Goal: Transaction & Acquisition: Book appointment/travel/reservation

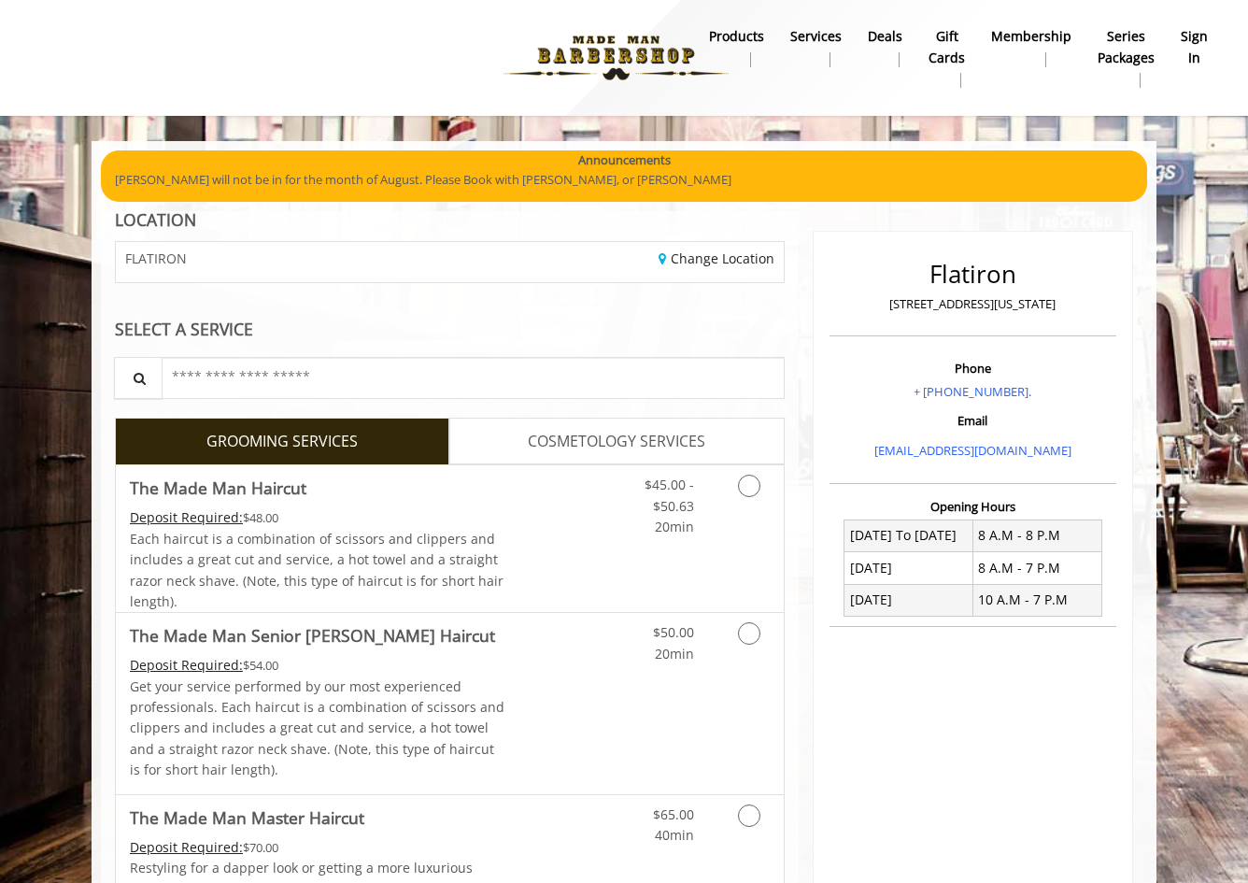
click at [1197, 50] on b "sign in" at bounding box center [1194, 47] width 27 height 42
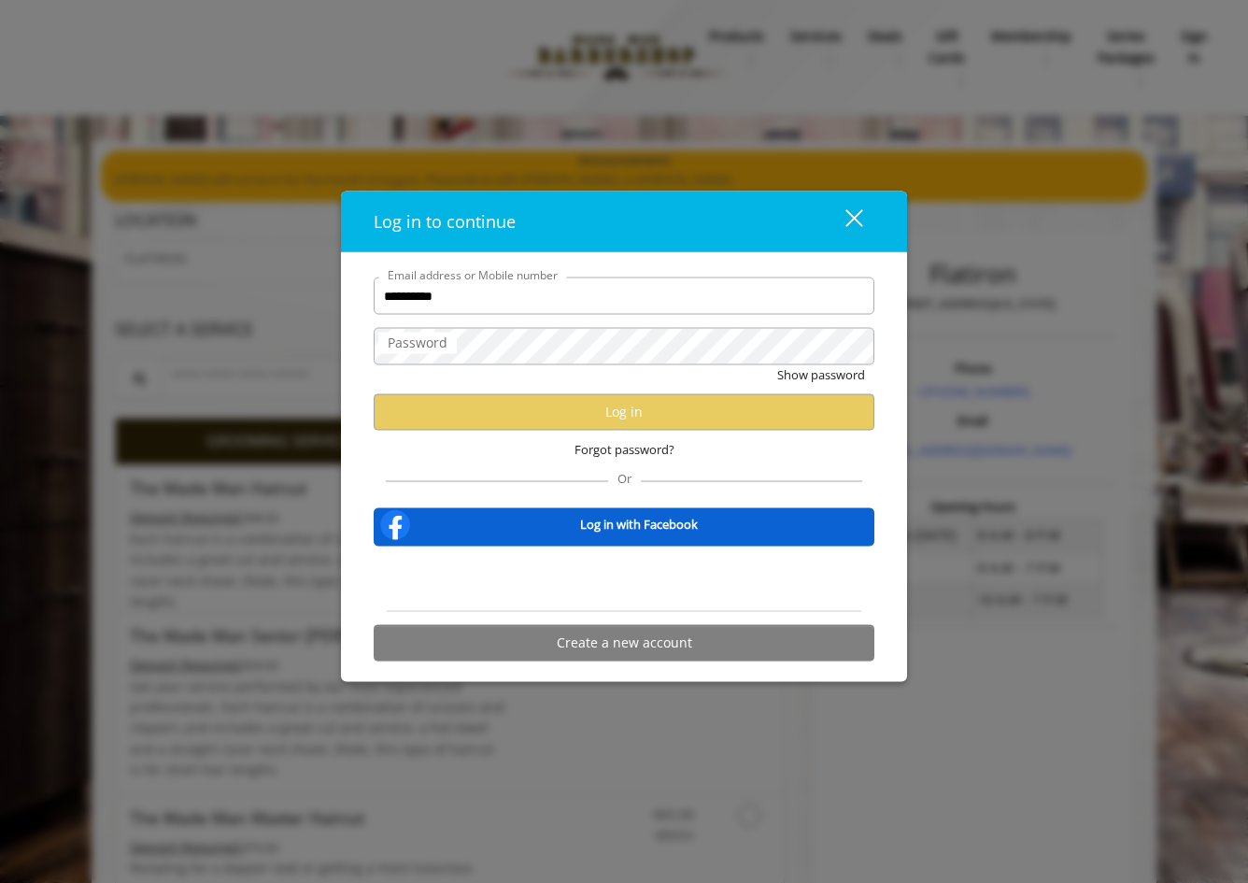
type input "**********"
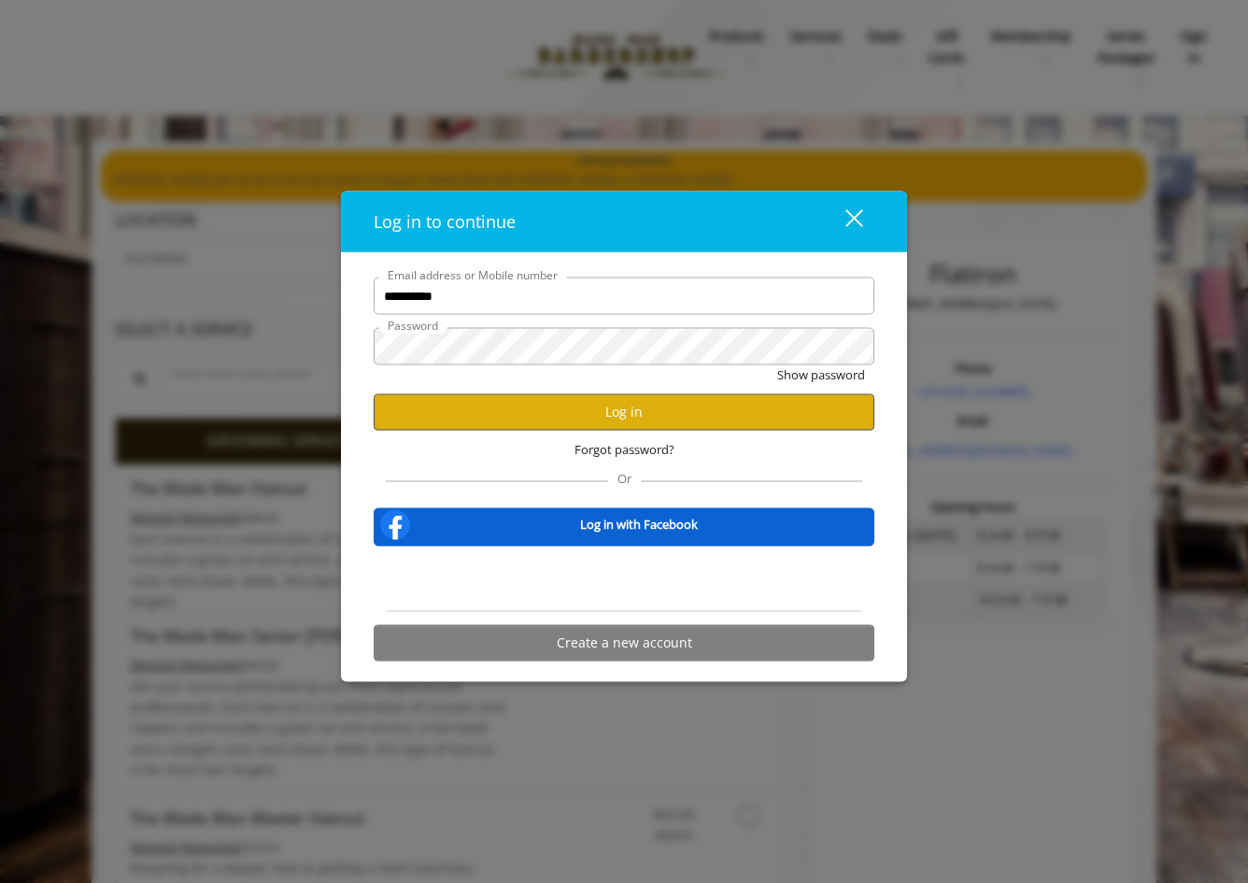
click at [652, 410] on button "Log in" at bounding box center [624, 411] width 501 height 36
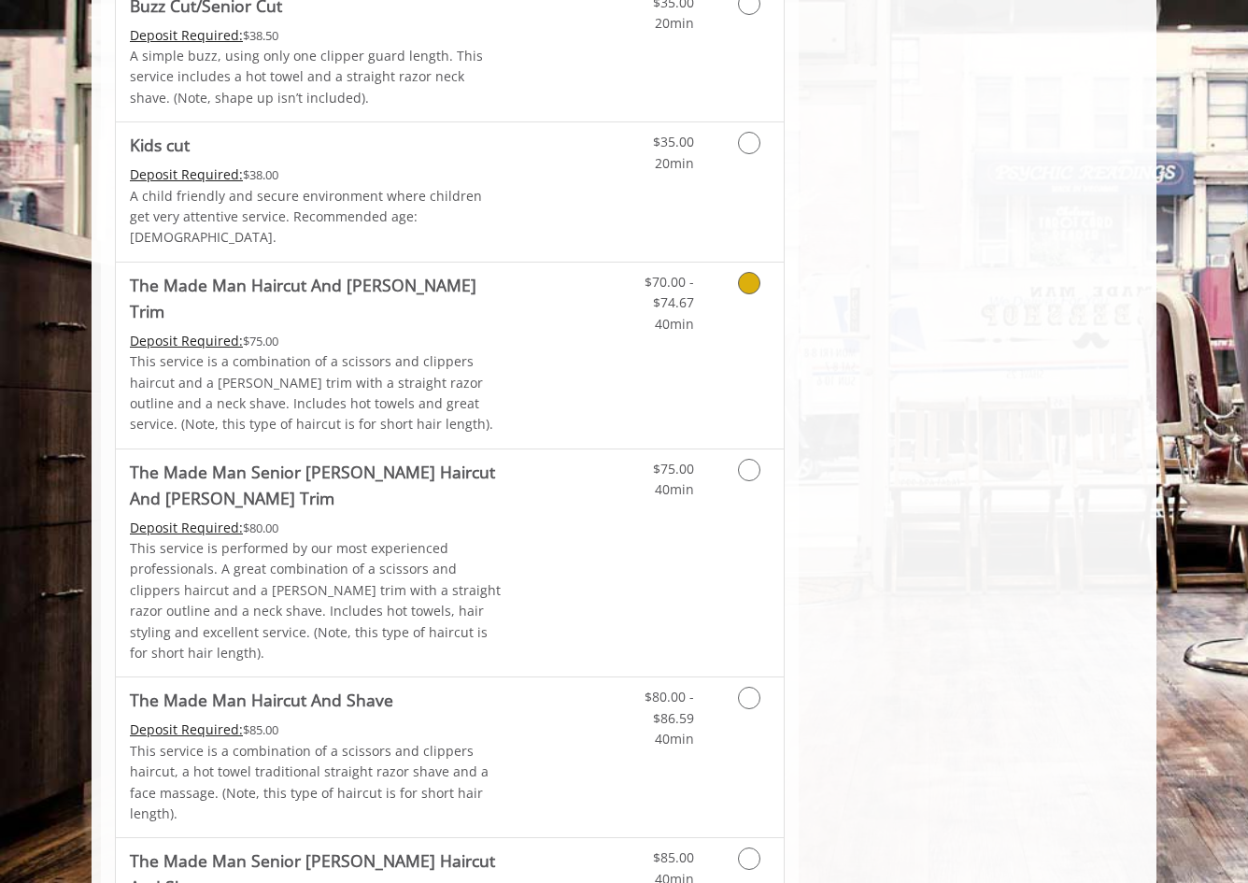
scroll to position [1267, 0]
click at [755, 459] on icon "Grooming services" at bounding box center [749, 470] width 22 height 22
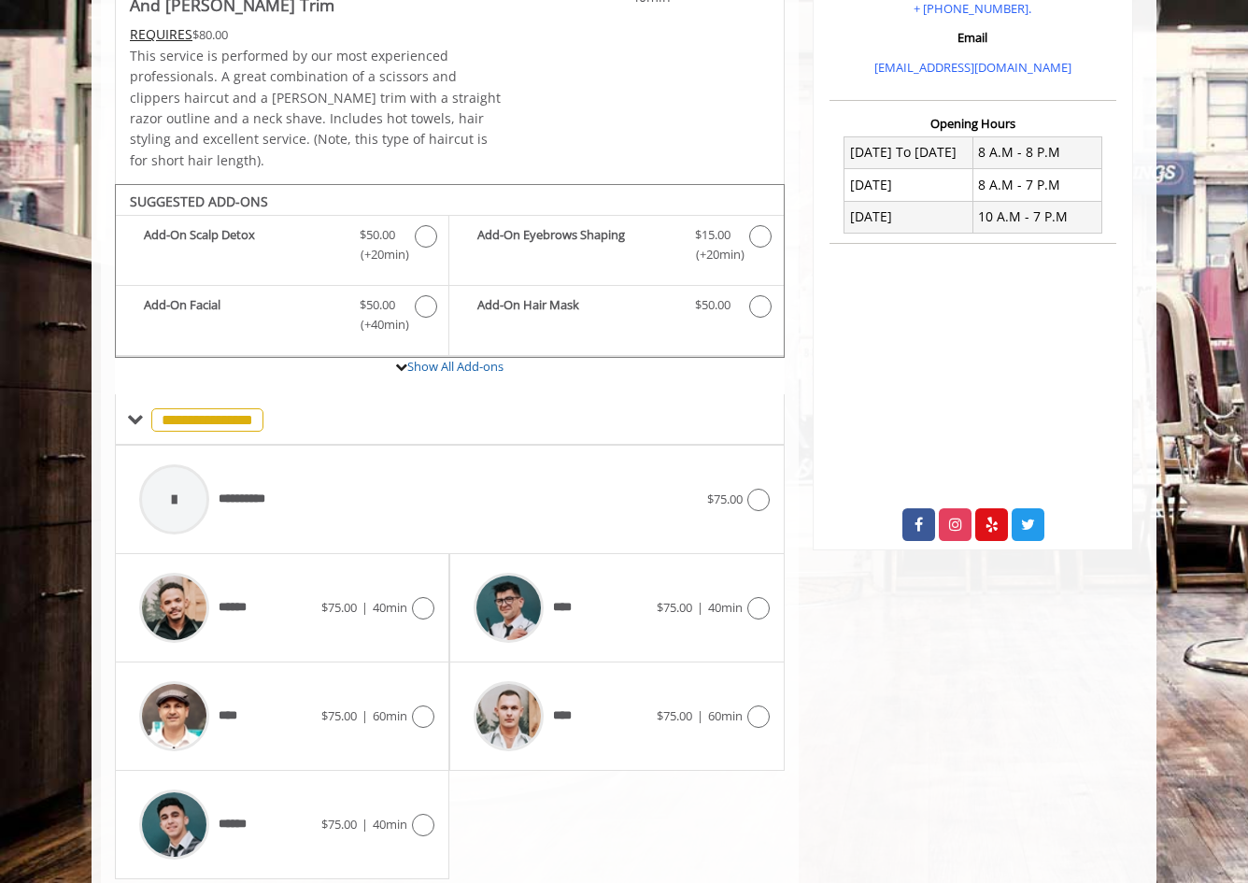
scroll to position [430, 0]
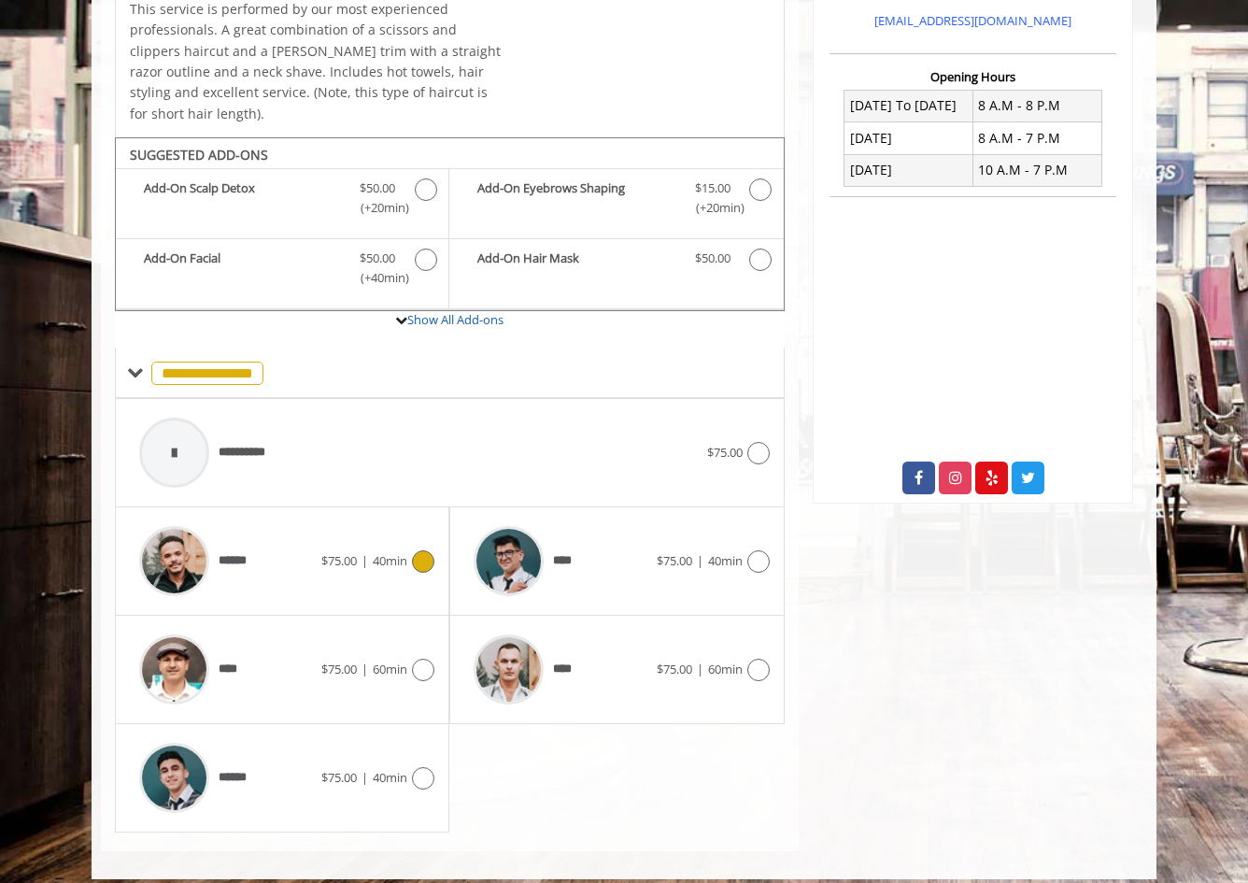
click at [418, 550] on icon at bounding box center [423, 561] width 22 height 22
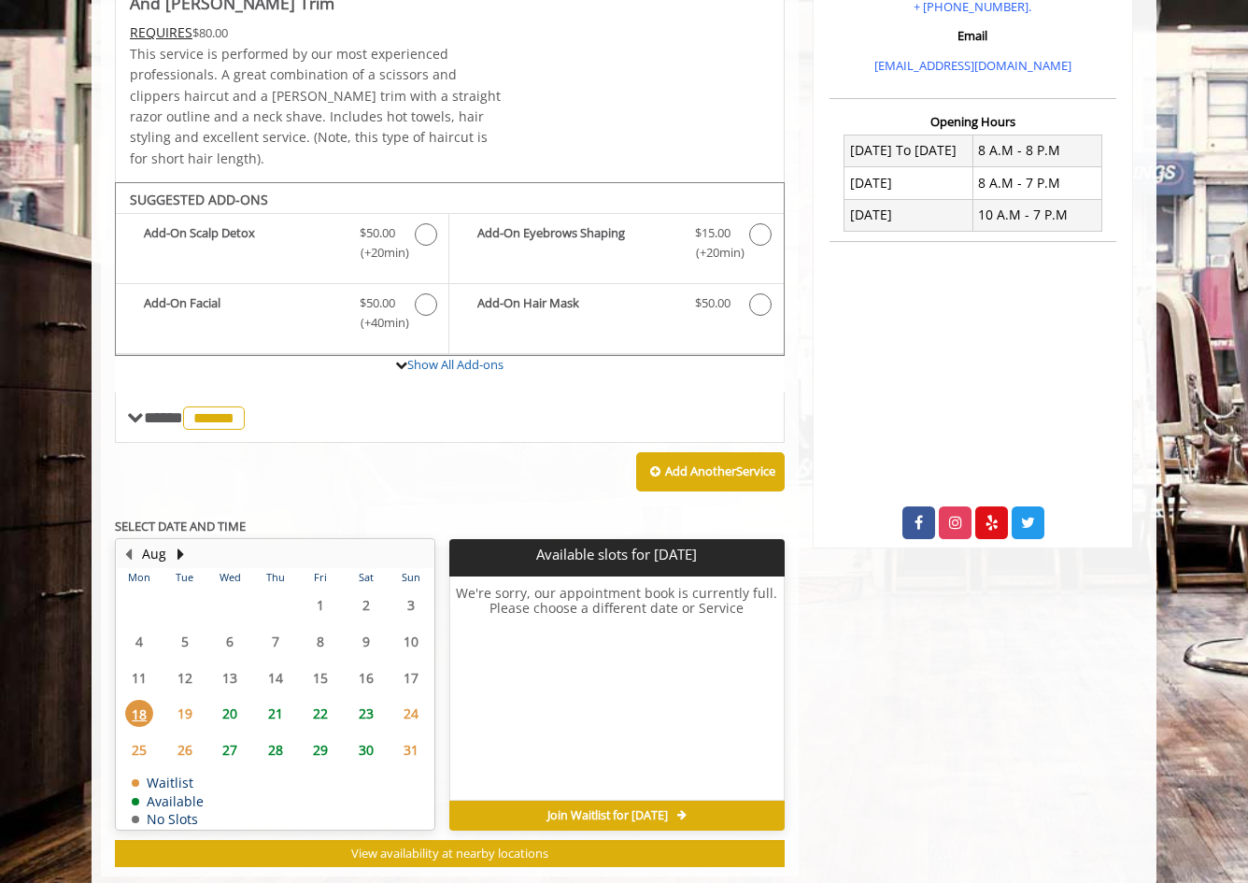
scroll to position [413, 0]
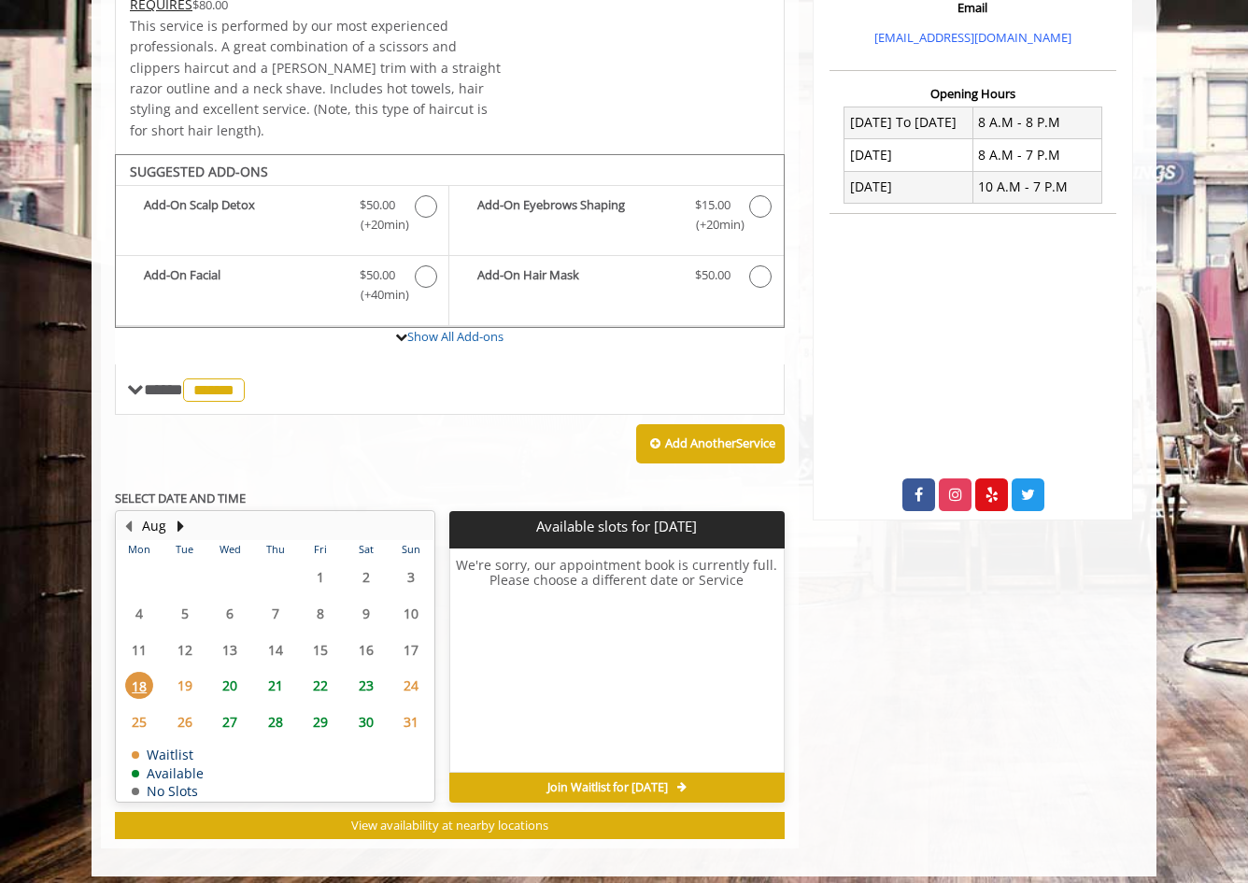
click at [323, 674] on span "22" at bounding box center [320, 685] width 28 height 27
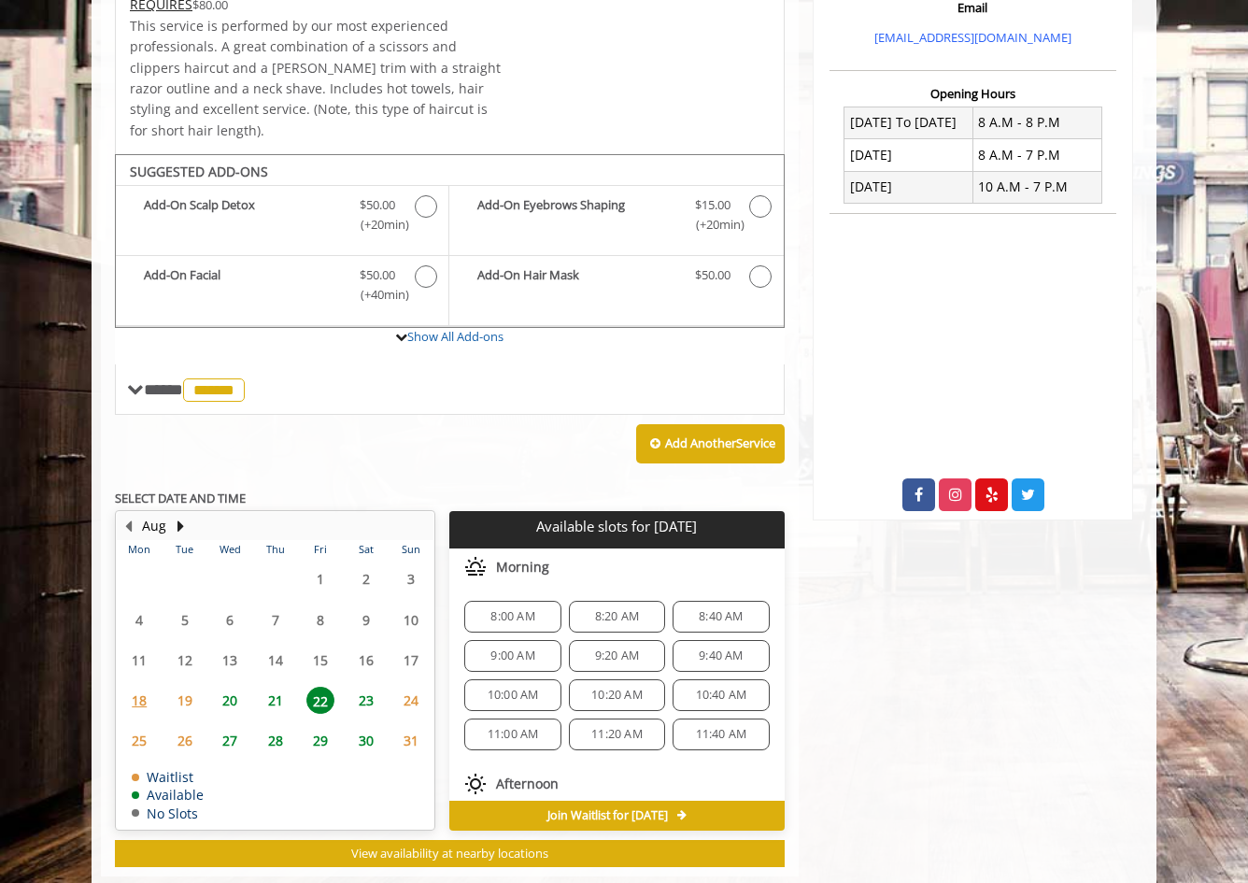
scroll to position [441, 0]
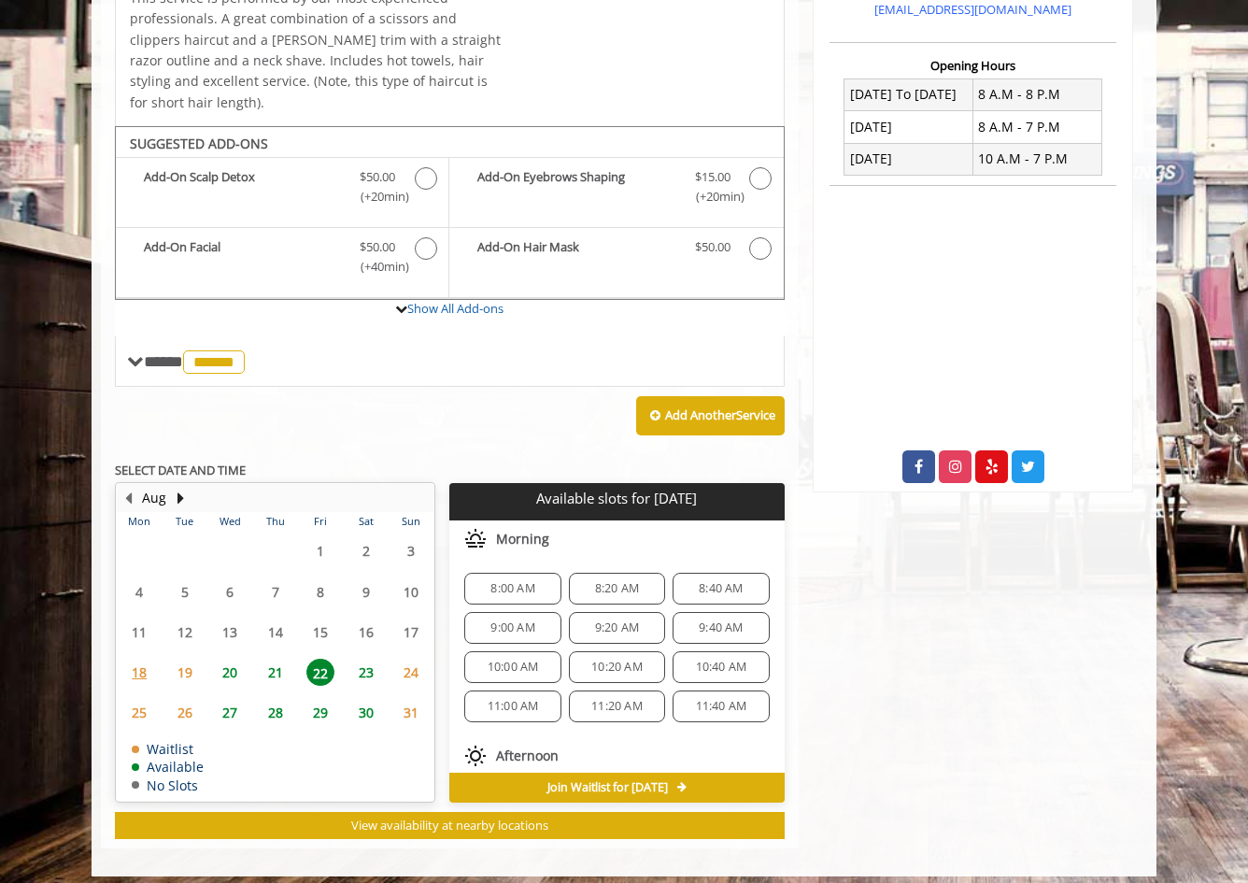
click at [526, 581] on span "8:00 AM" at bounding box center [512, 588] width 44 height 15
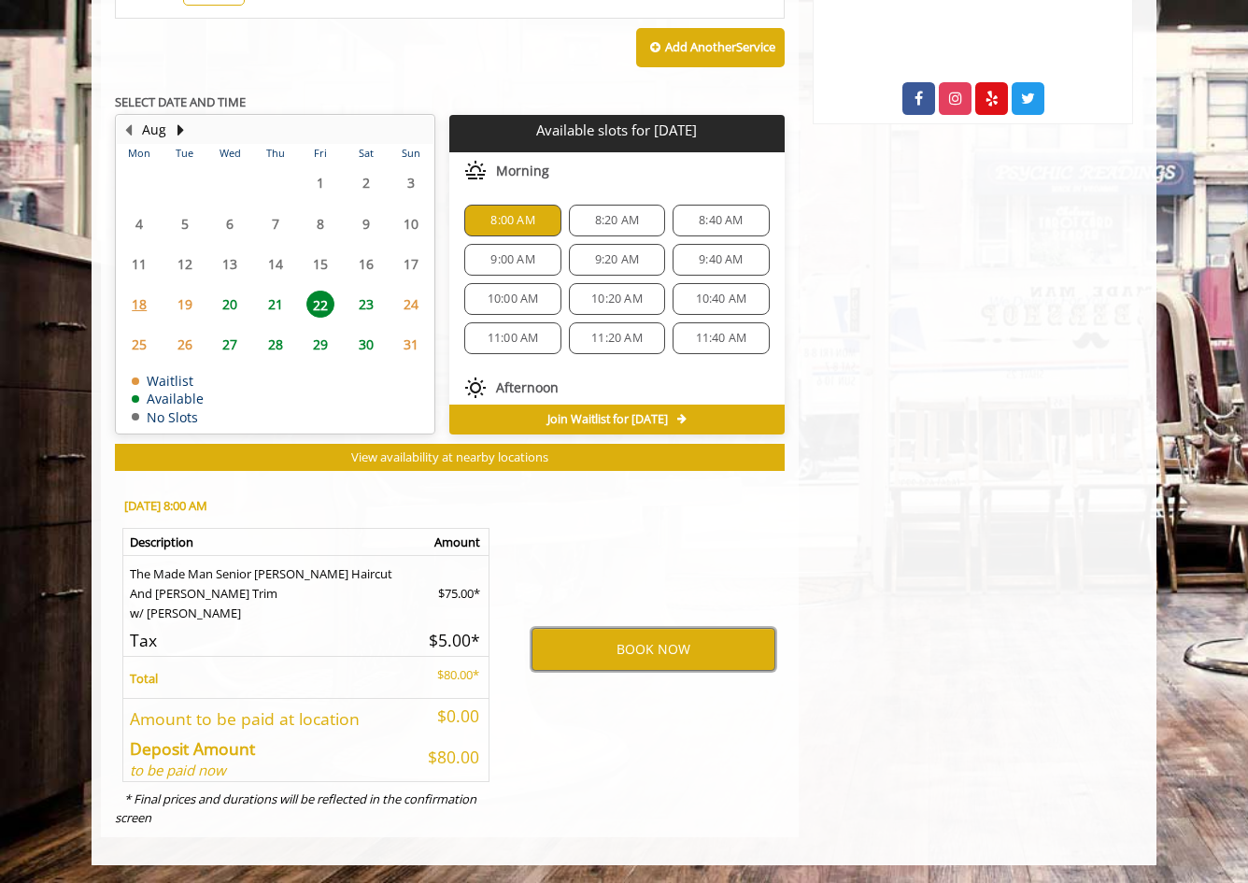
scroll to position [0, 0]
click at [525, 213] on span "8:00 AM" at bounding box center [512, 220] width 44 height 15
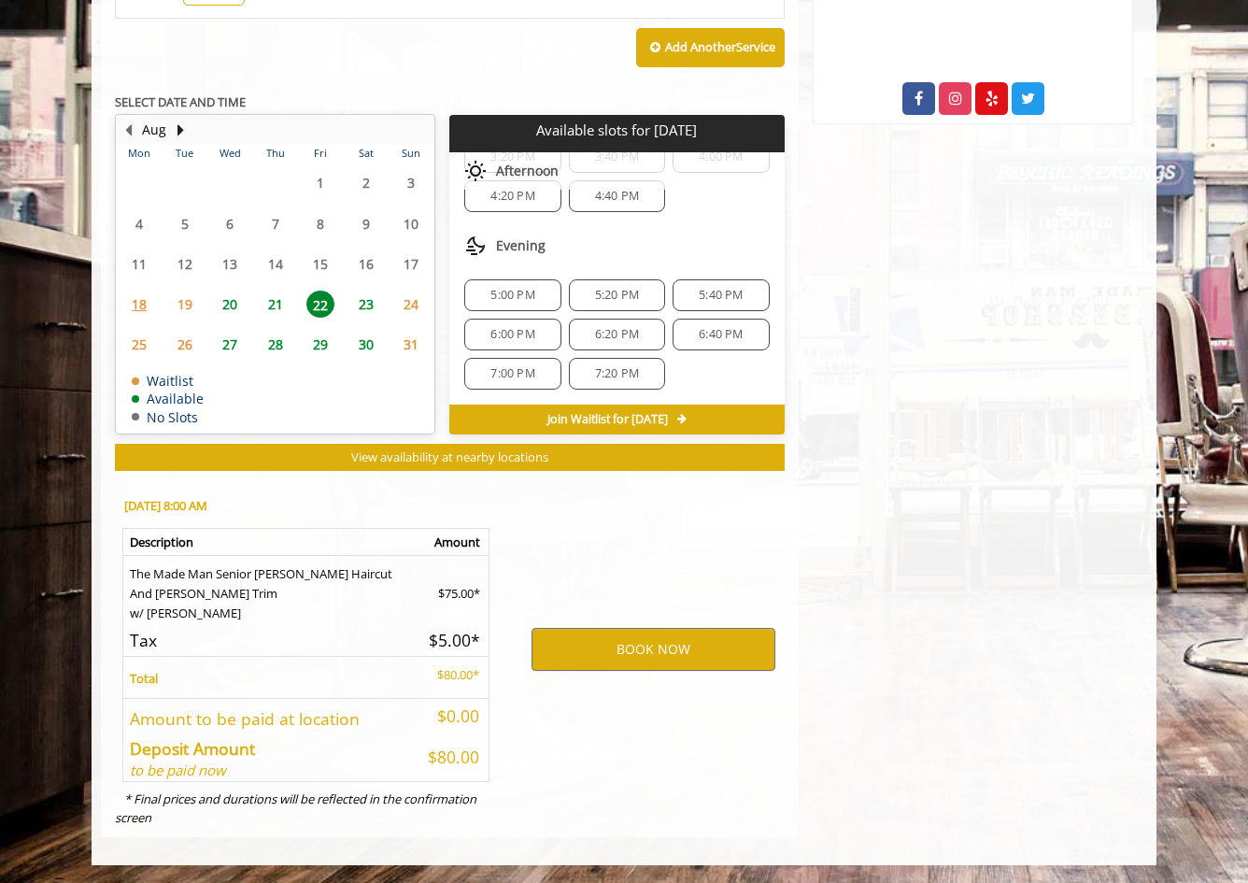
scroll to position [369, 0]
click at [278, 292] on span "21" at bounding box center [276, 304] width 28 height 27
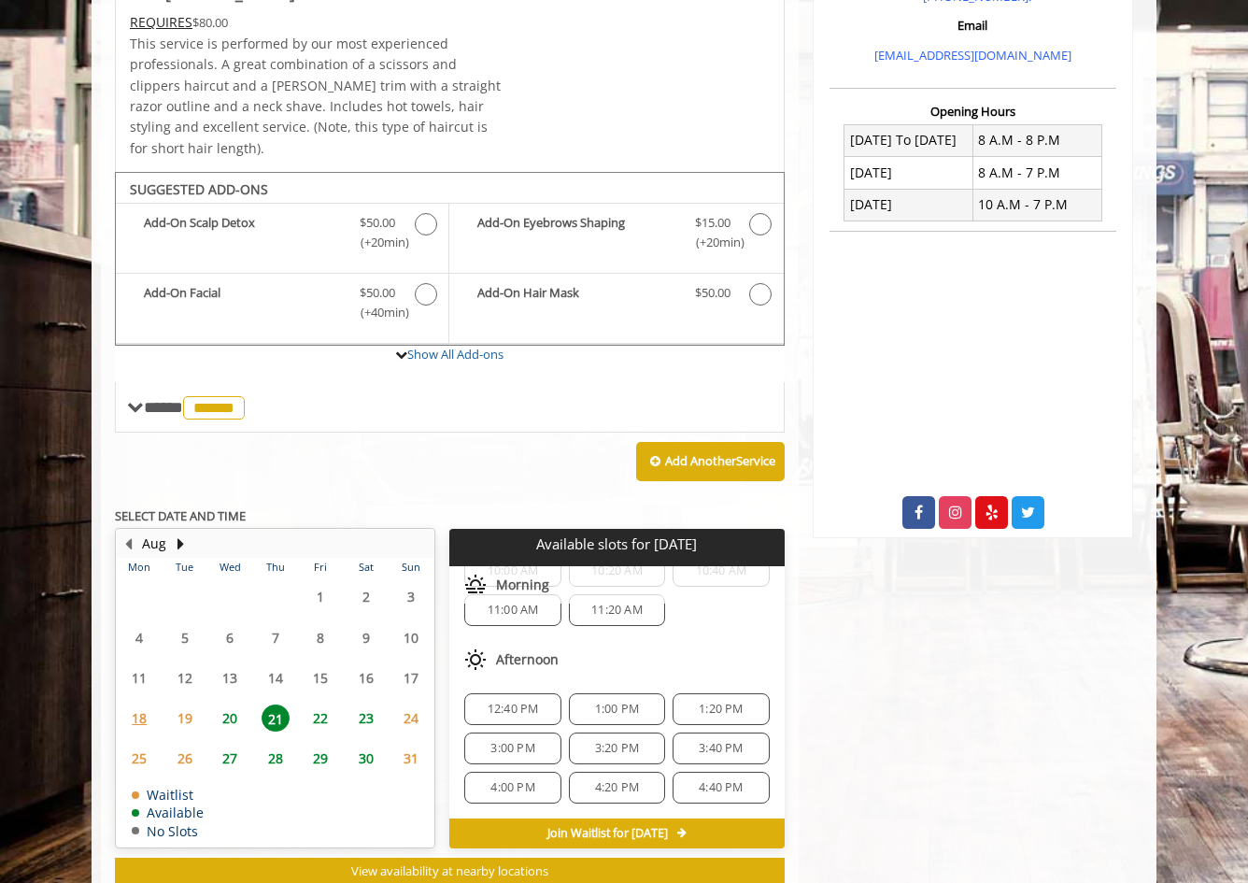
scroll to position [370, 0]
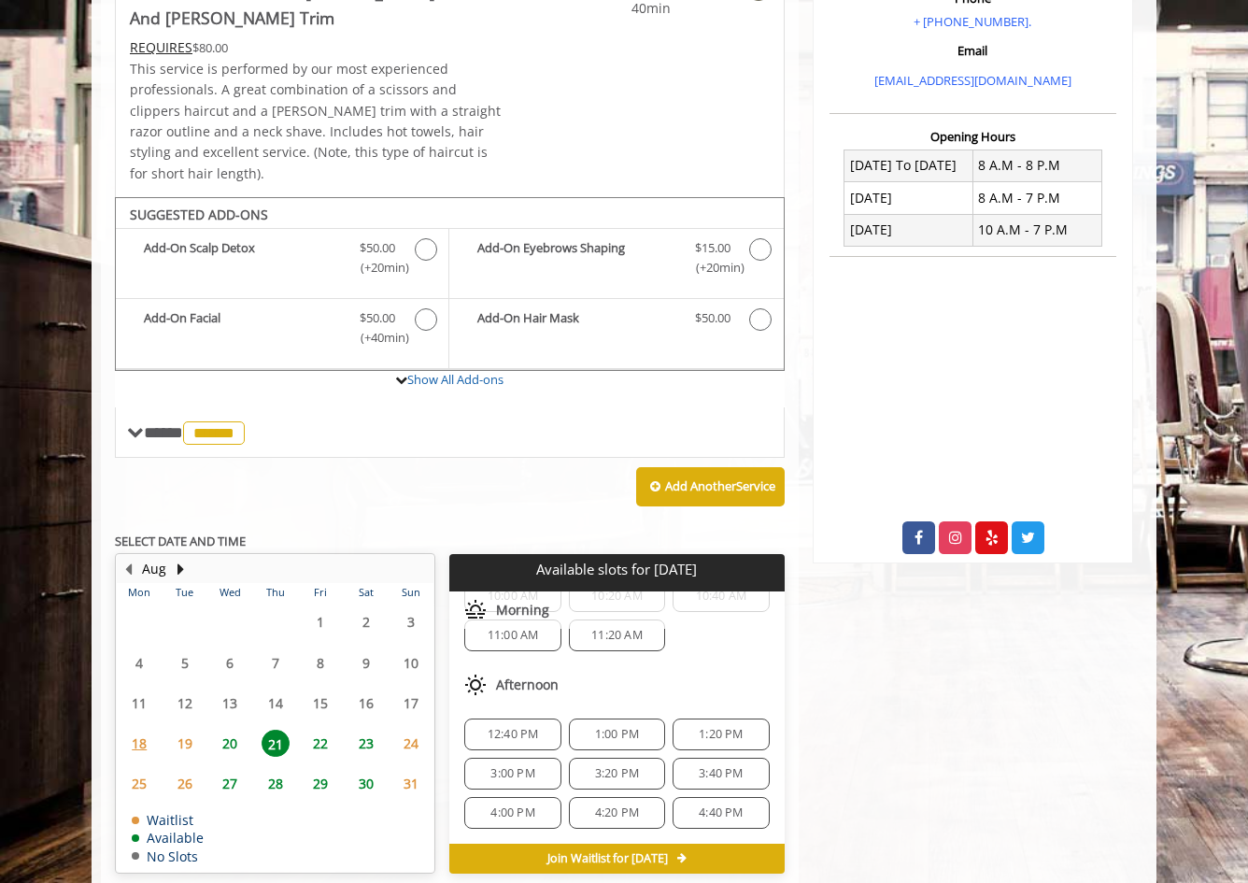
click at [319, 730] on span "22" at bounding box center [320, 743] width 28 height 27
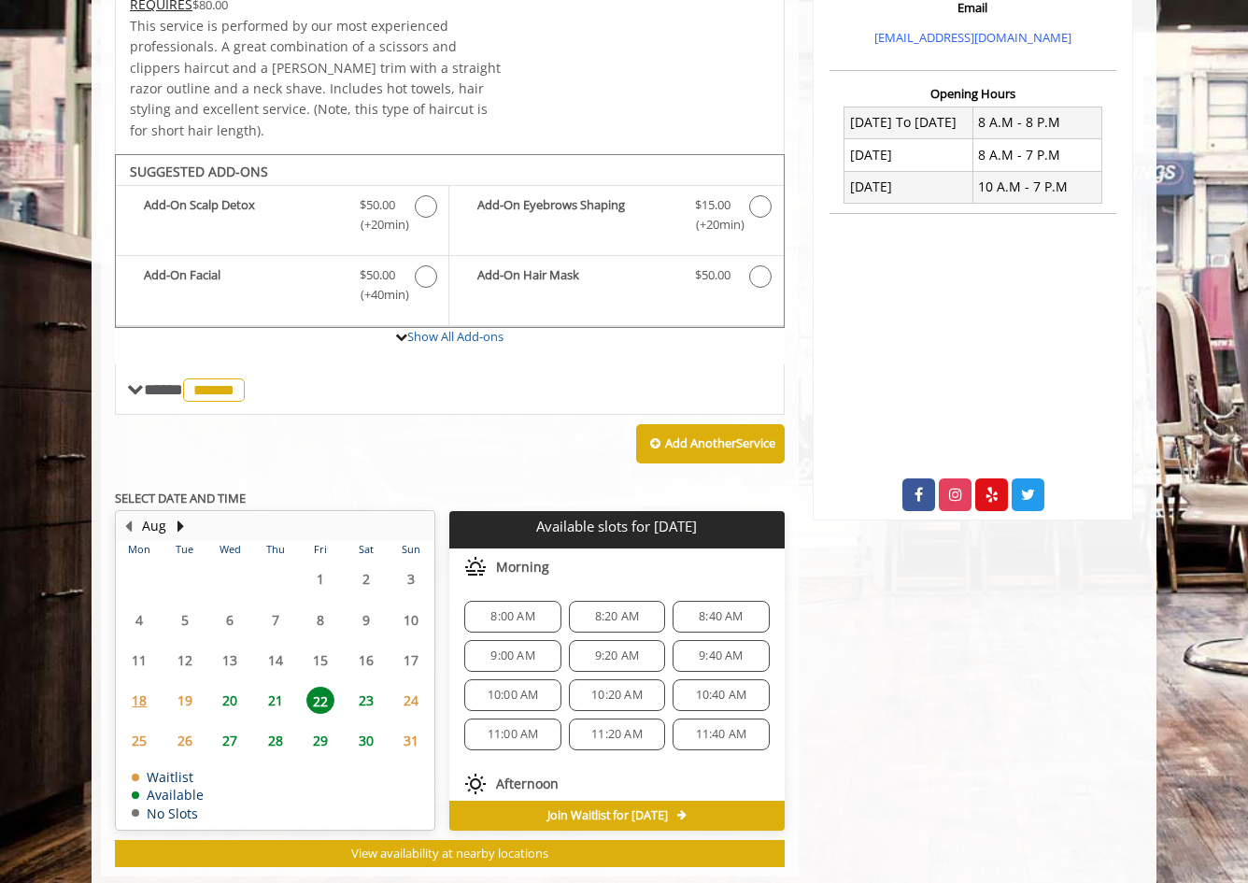
scroll to position [441, 0]
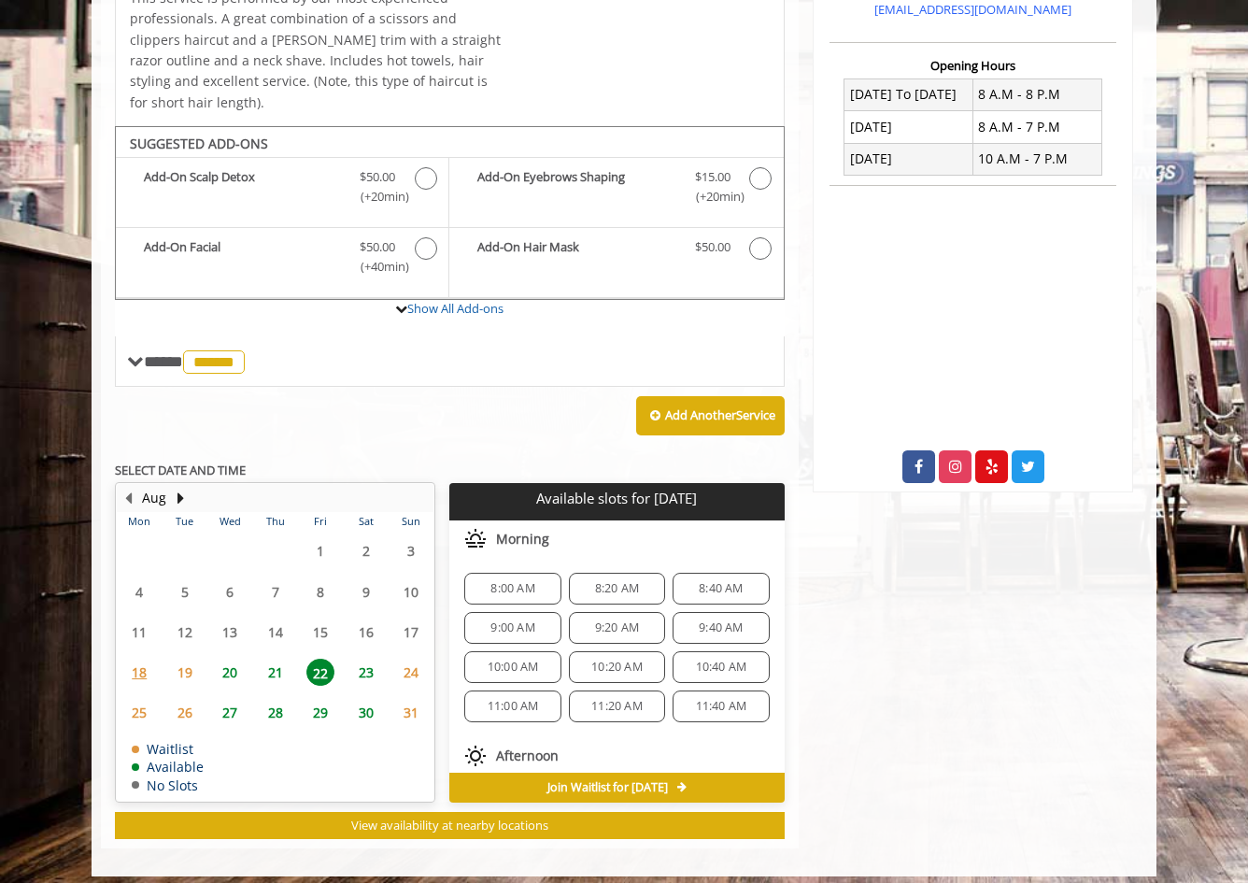
click at [523, 581] on span "8:00 AM" at bounding box center [512, 588] width 44 height 15
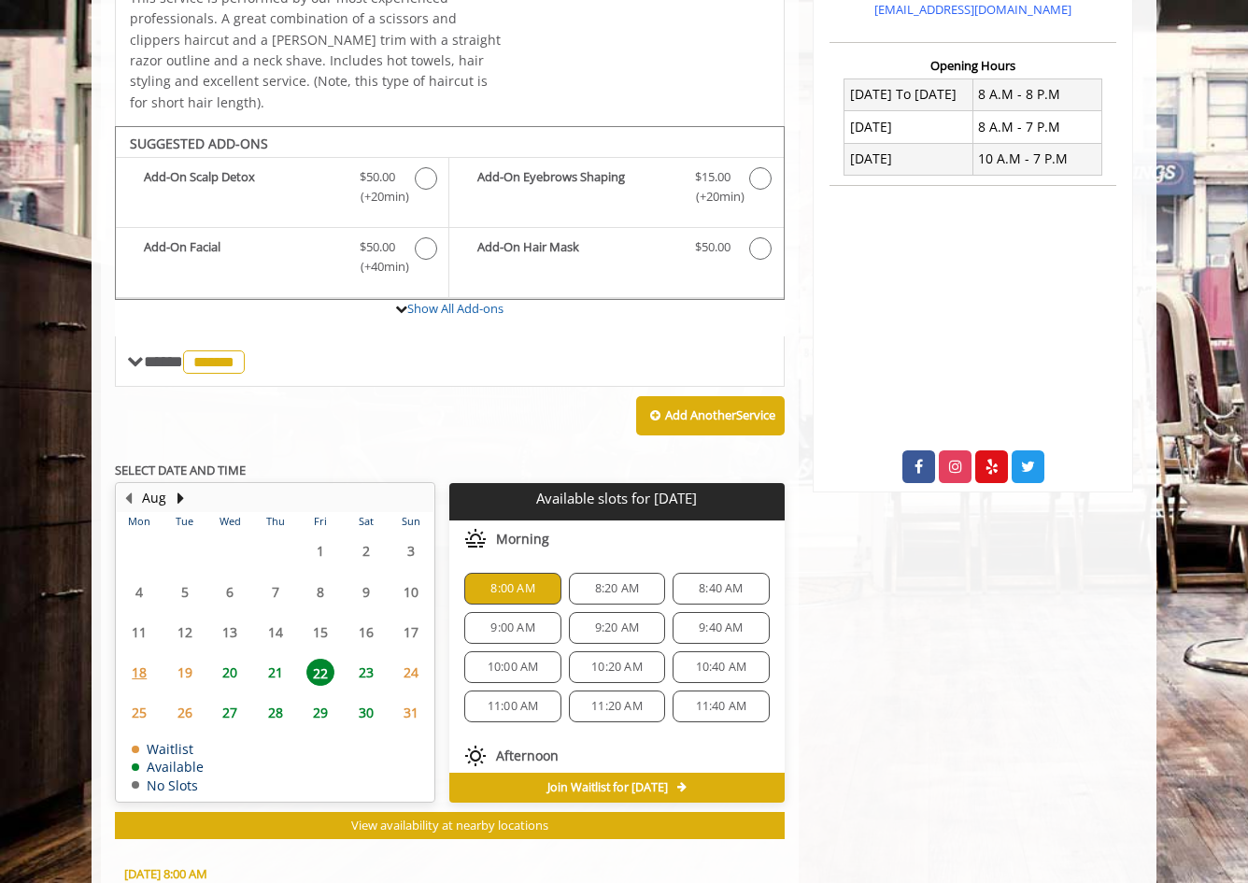
scroll to position [809, 0]
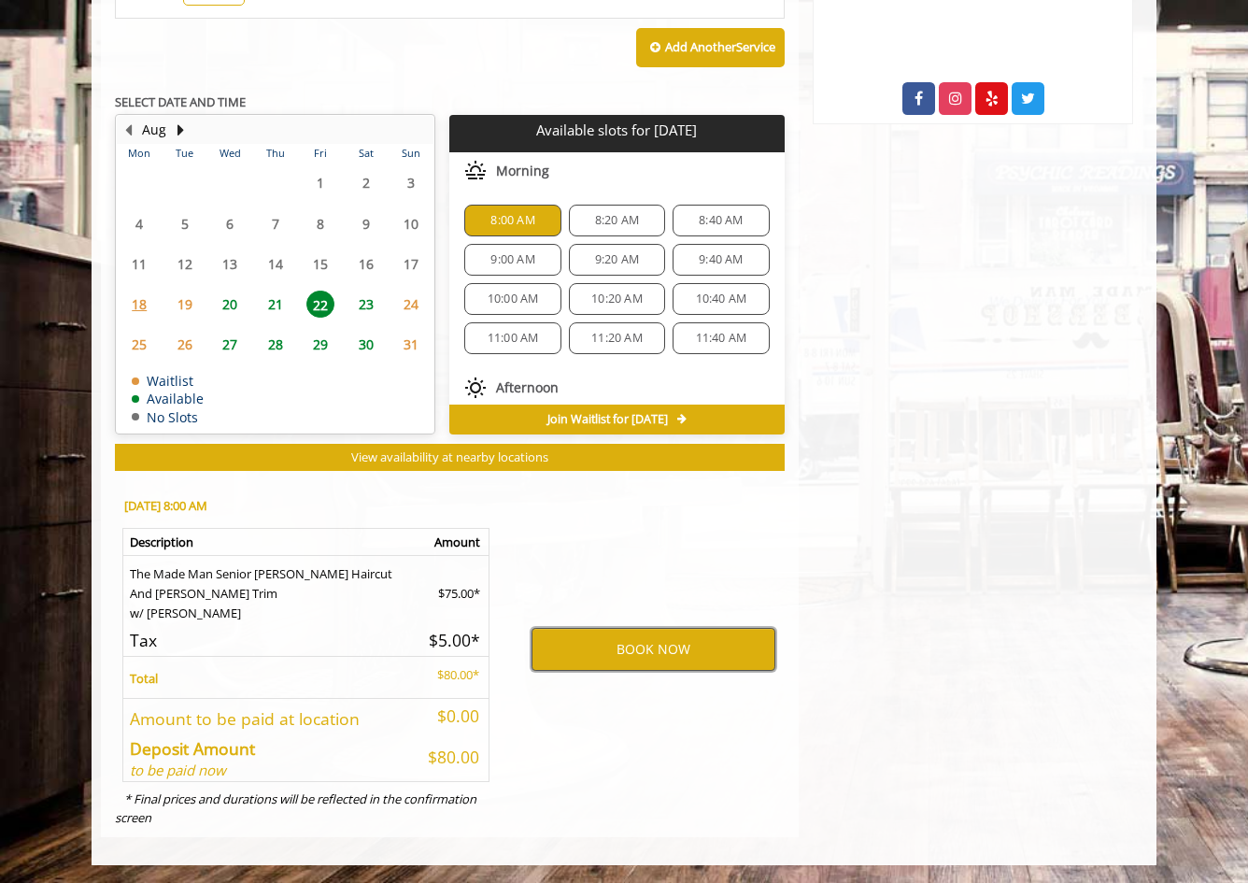
click at [663, 643] on button "BOOK NOW" at bounding box center [654, 649] width 244 height 43
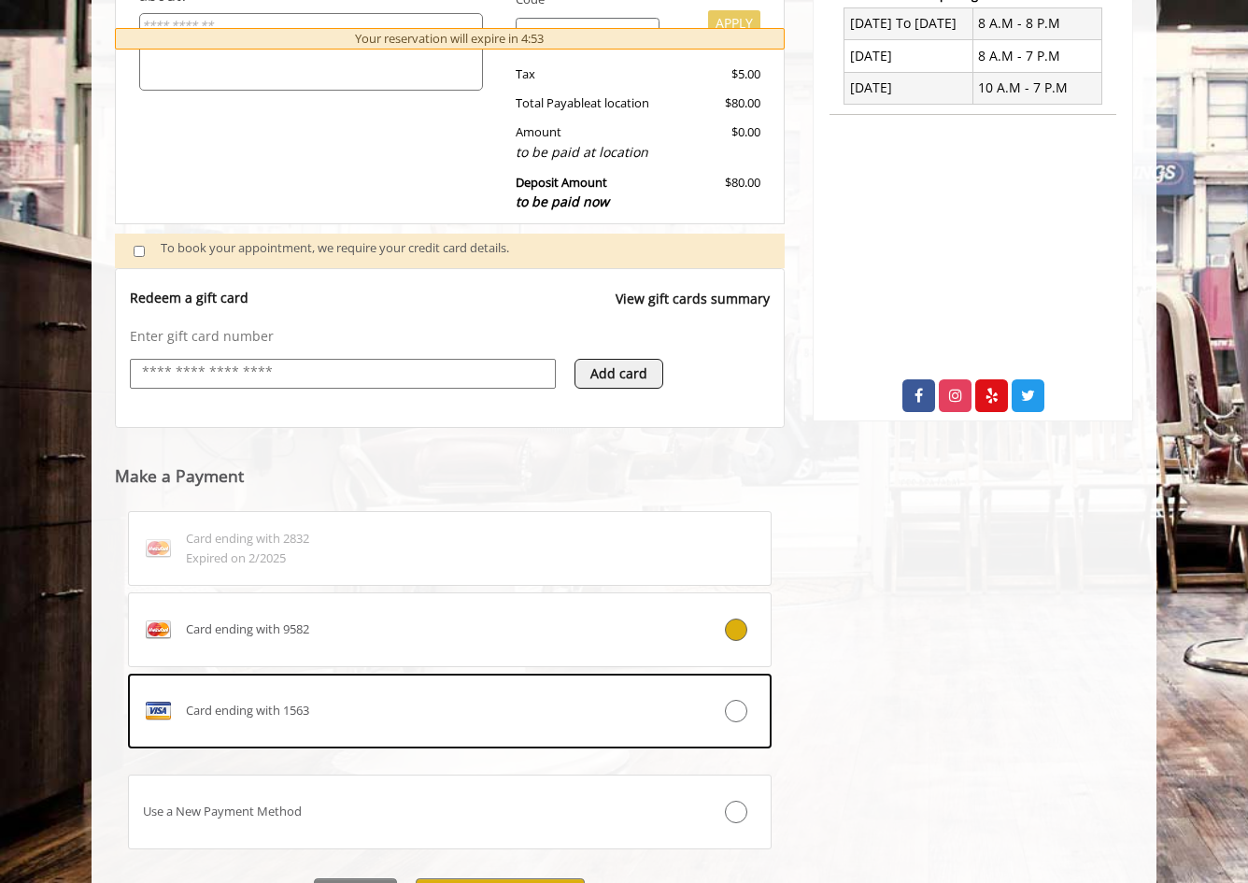
scroll to position [517, 0]
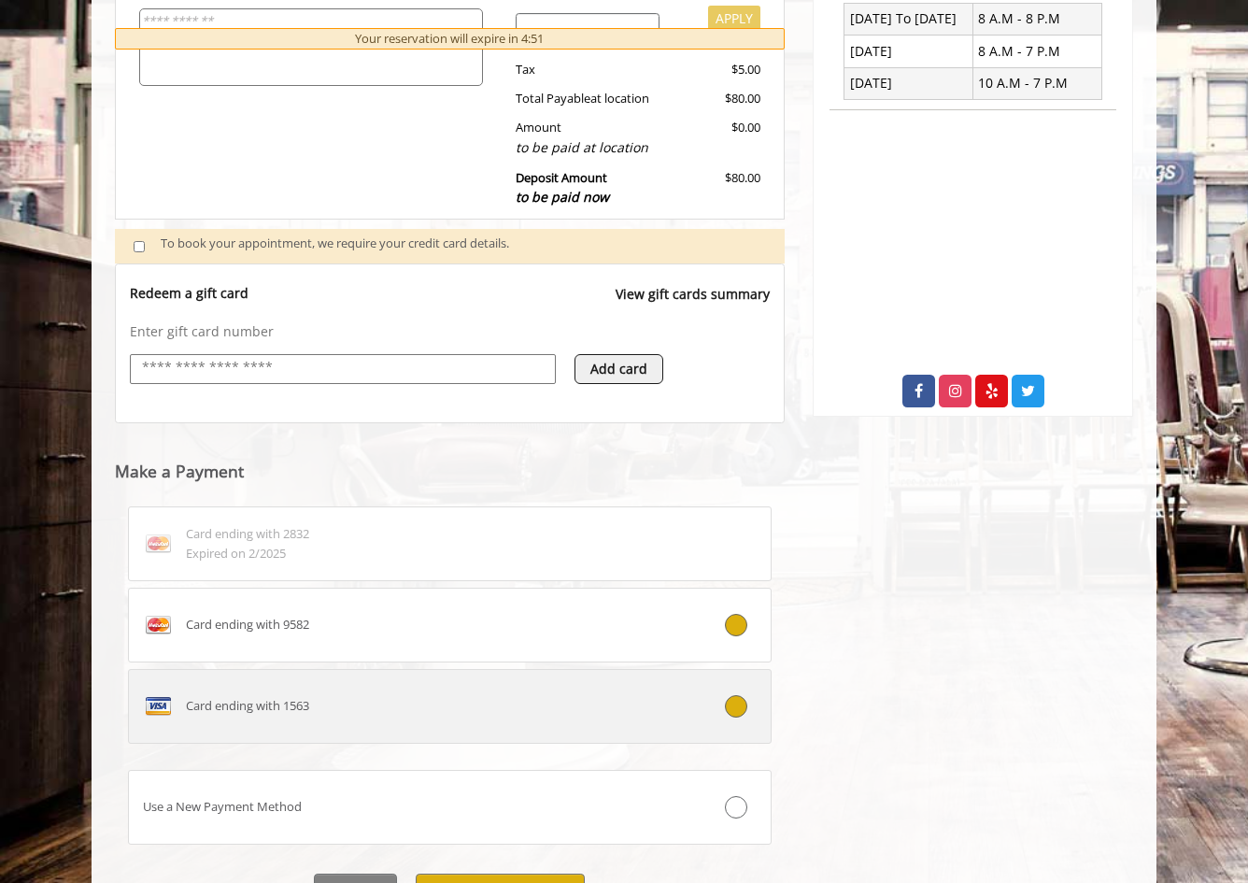
click at [310, 738] on label "Card ending with 1563" at bounding box center [450, 706] width 644 height 75
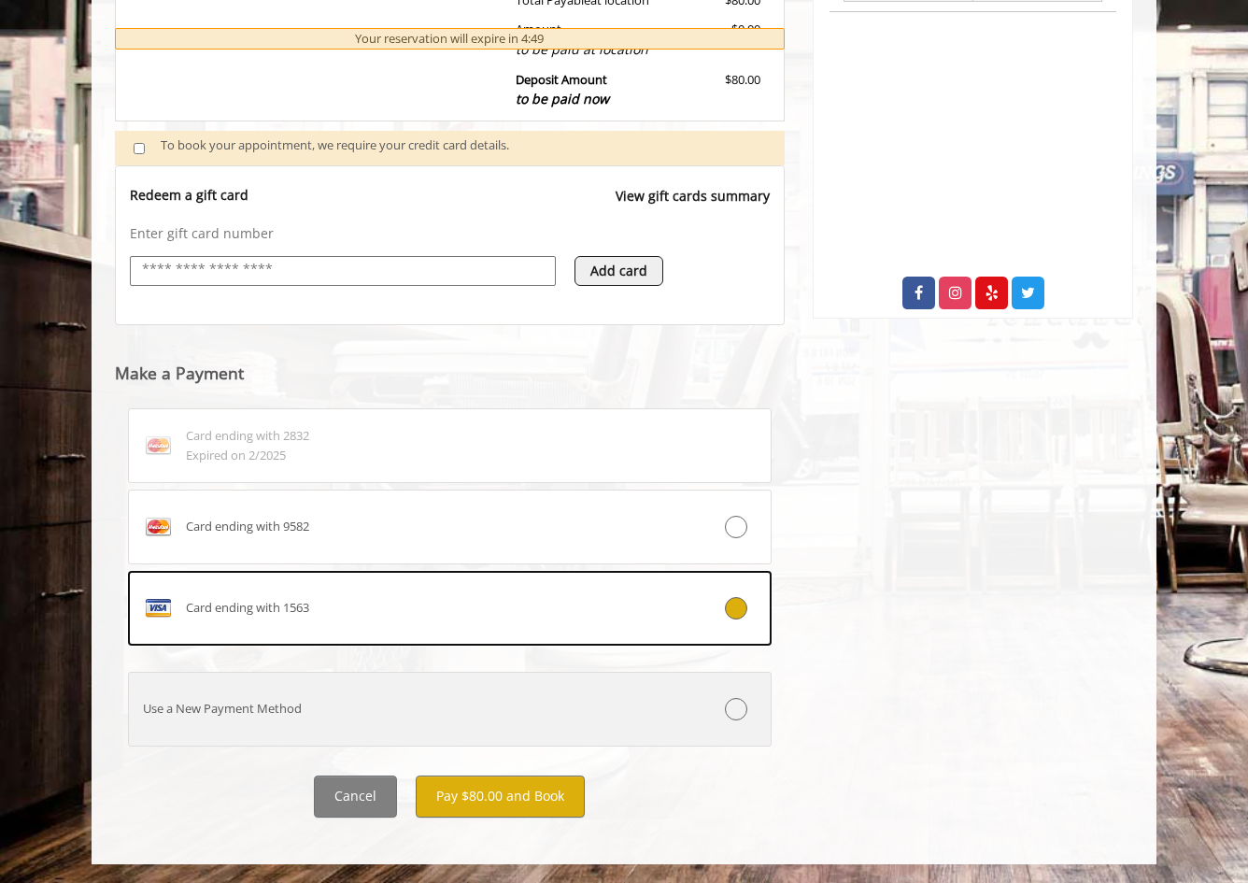
scroll to position [631, 0]
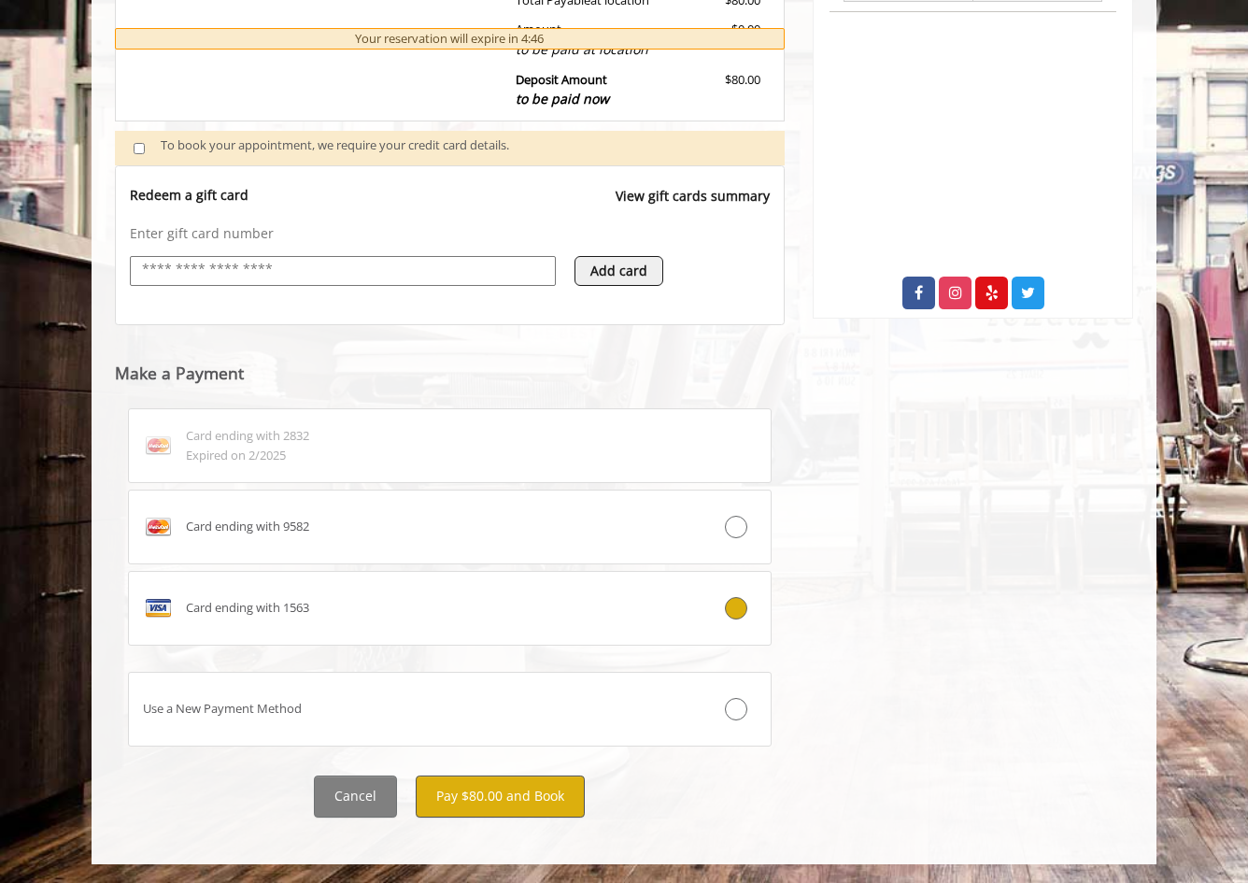
click at [491, 795] on button "Pay $80.00 and Book" at bounding box center [500, 796] width 169 height 42
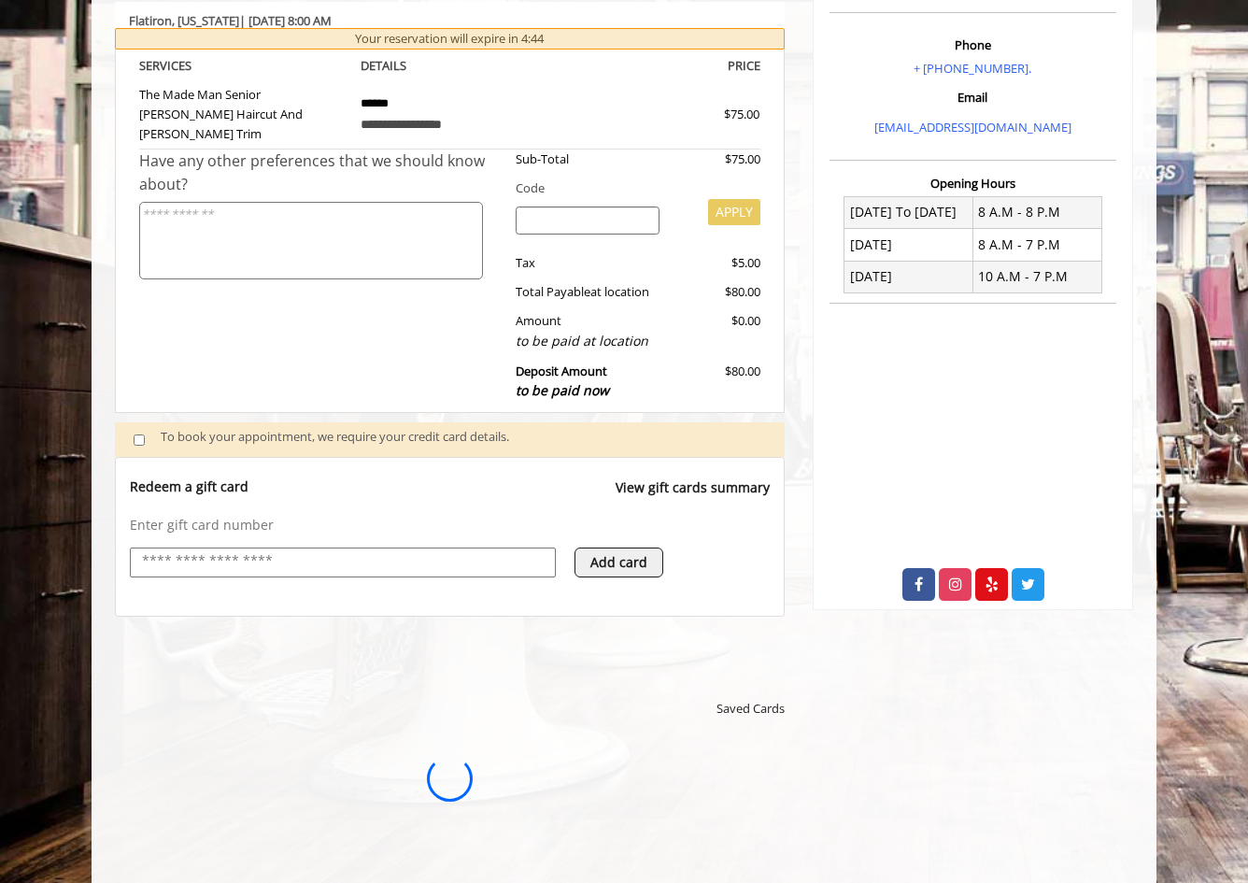
scroll to position [0, 0]
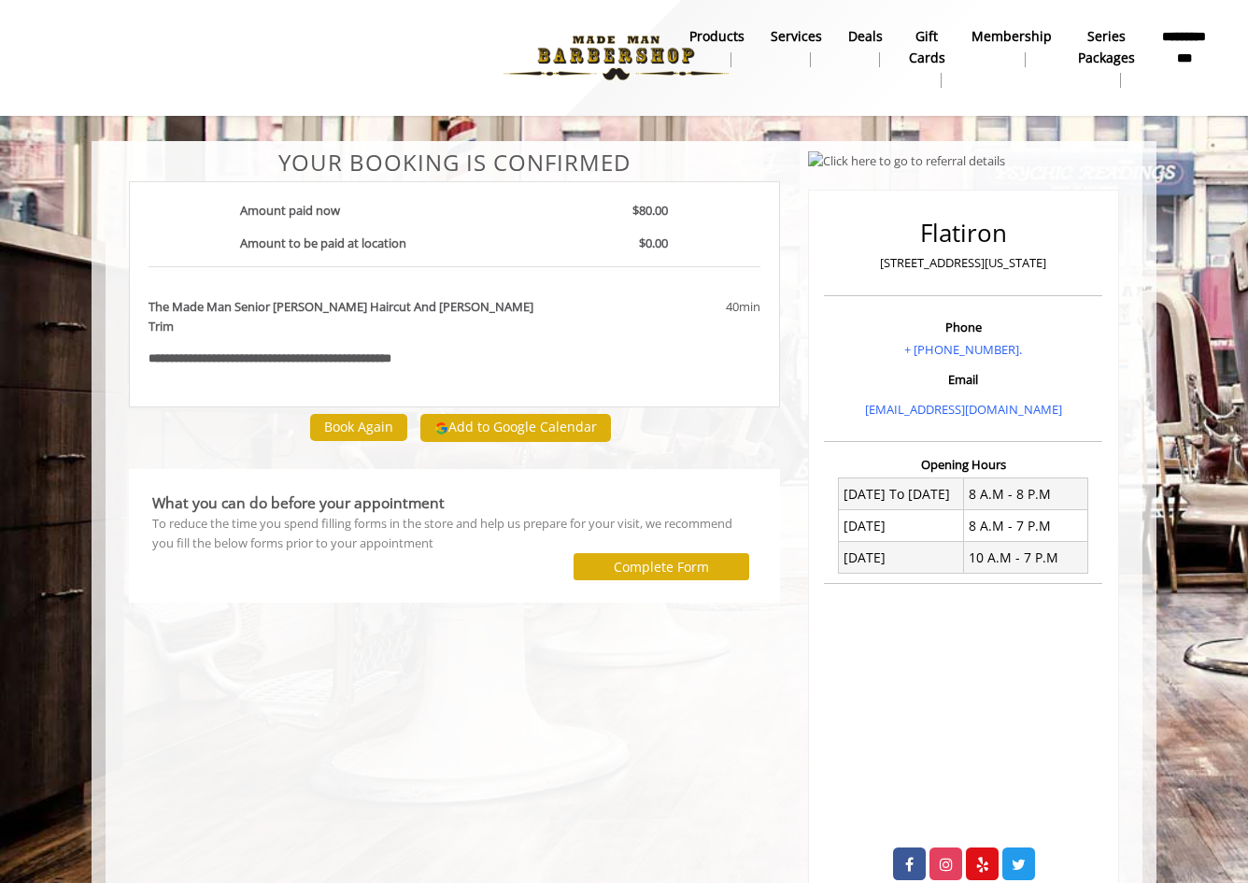
click at [519, 414] on button "Add to Google Calendar" at bounding box center [515, 428] width 191 height 28
